Goal: Transaction & Acquisition: Purchase product/service

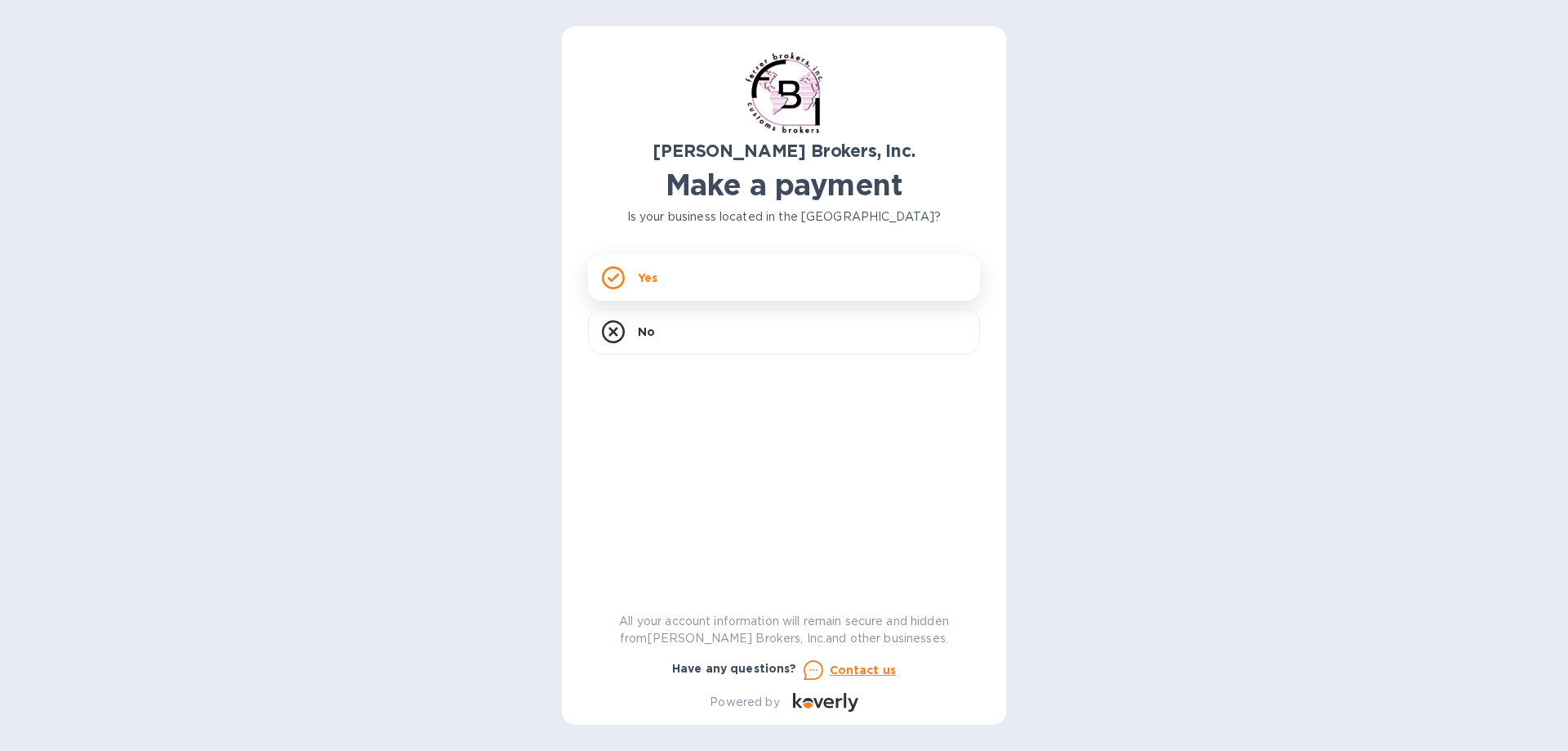
click at [646, 278] on p "Yes" at bounding box center [647, 277] width 19 height 16
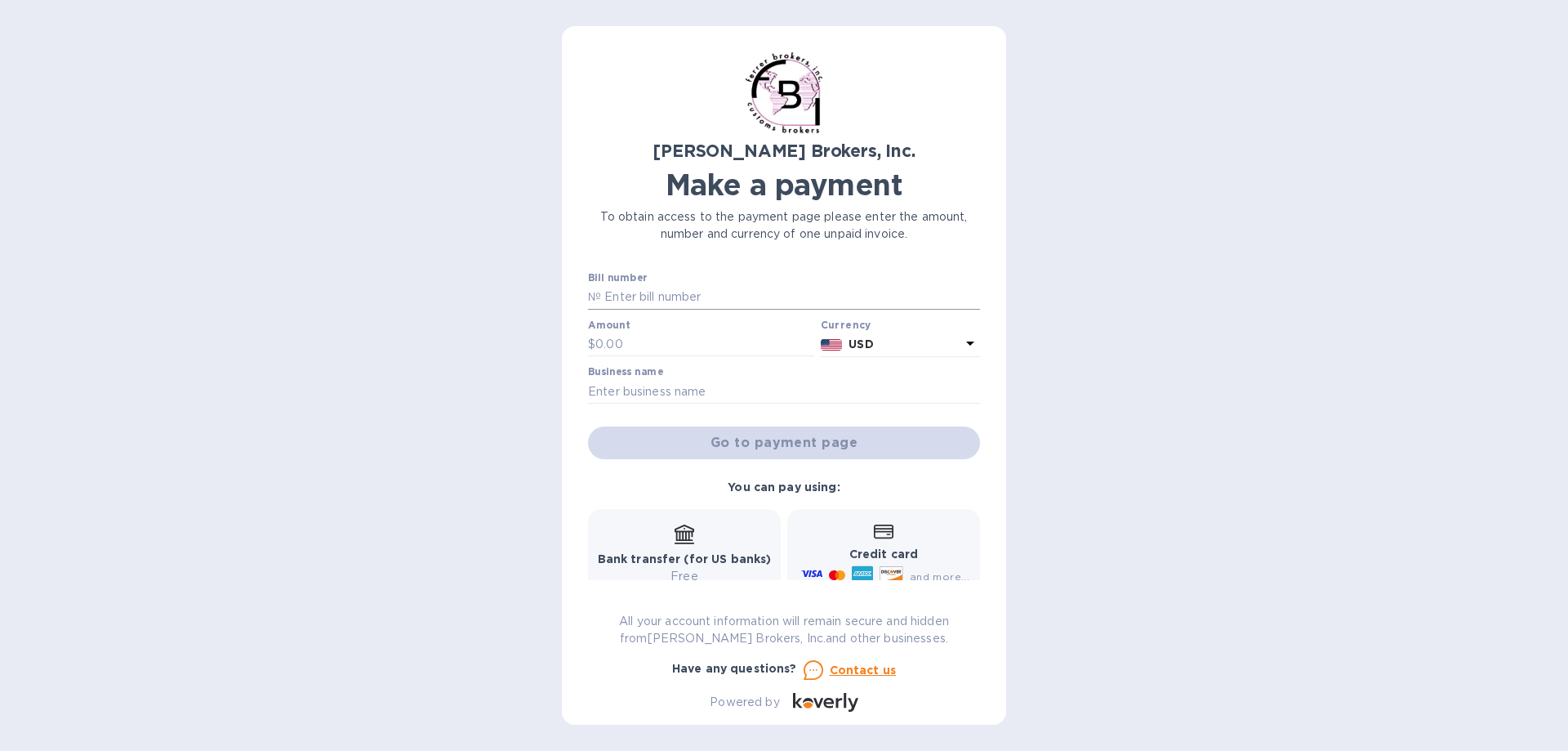
click at [618, 300] on input "text" at bounding box center [790, 297] width 379 height 25
type input "294956"
click at [619, 342] on input "text" at bounding box center [705, 344] width 219 height 25
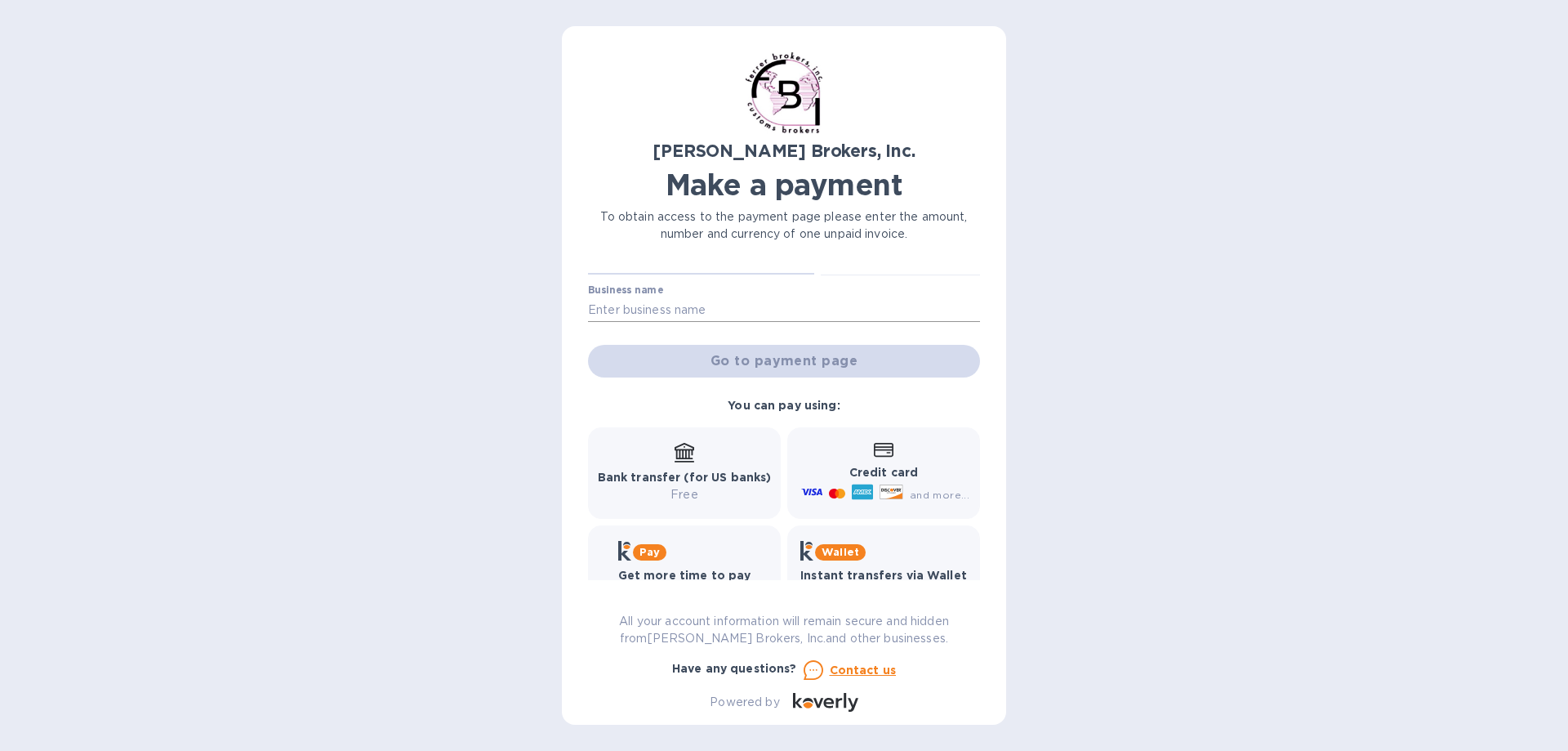
type input "725.00"
click at [673, 306] on input "text" at bounding box center [784, 309] width 392 height 25
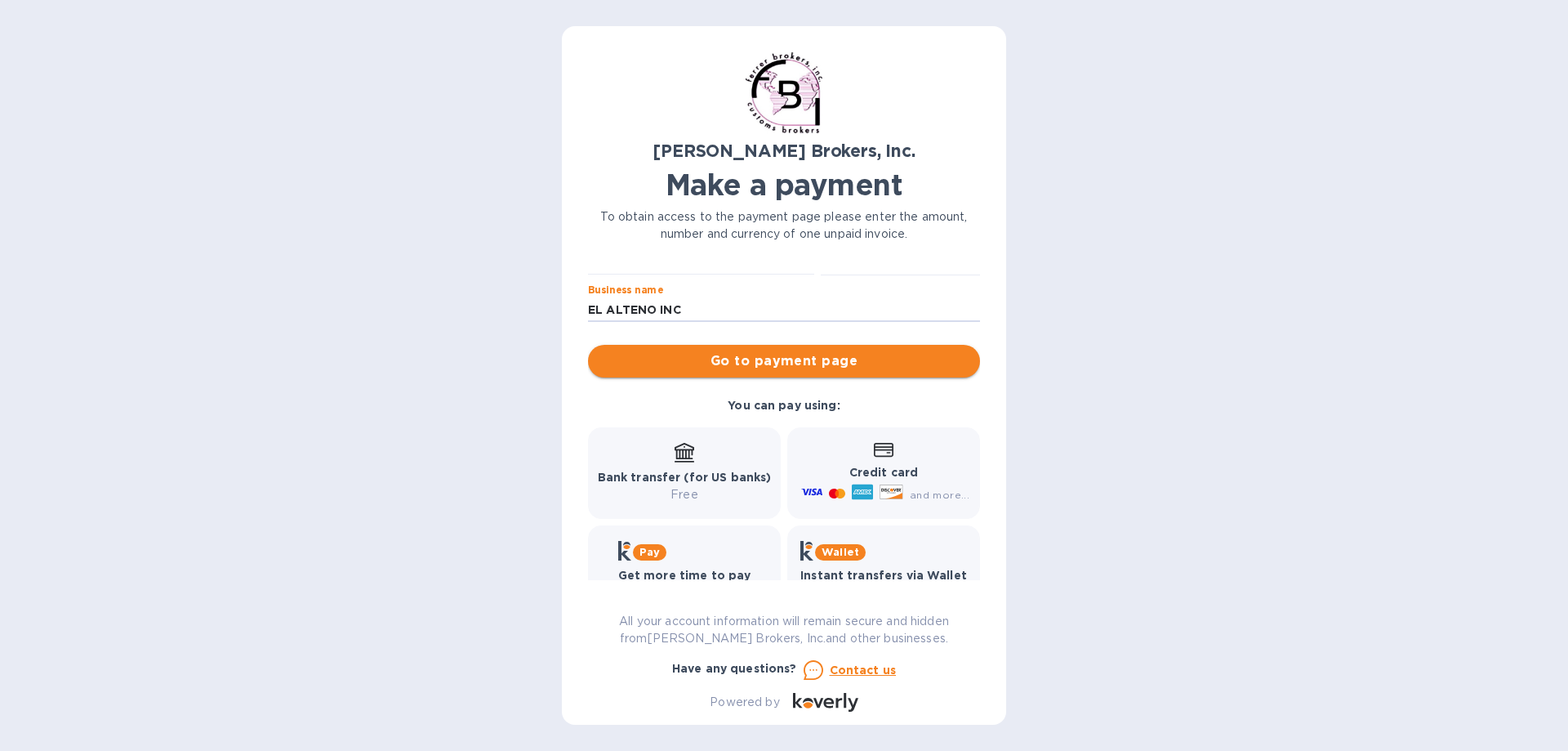
type input "EL ALTENO INC"
click at [775, 358] on span "Go to payment page" at bounding box center [784, 361] width 366 height 19
